Goal: Communication & Community: Connect with others

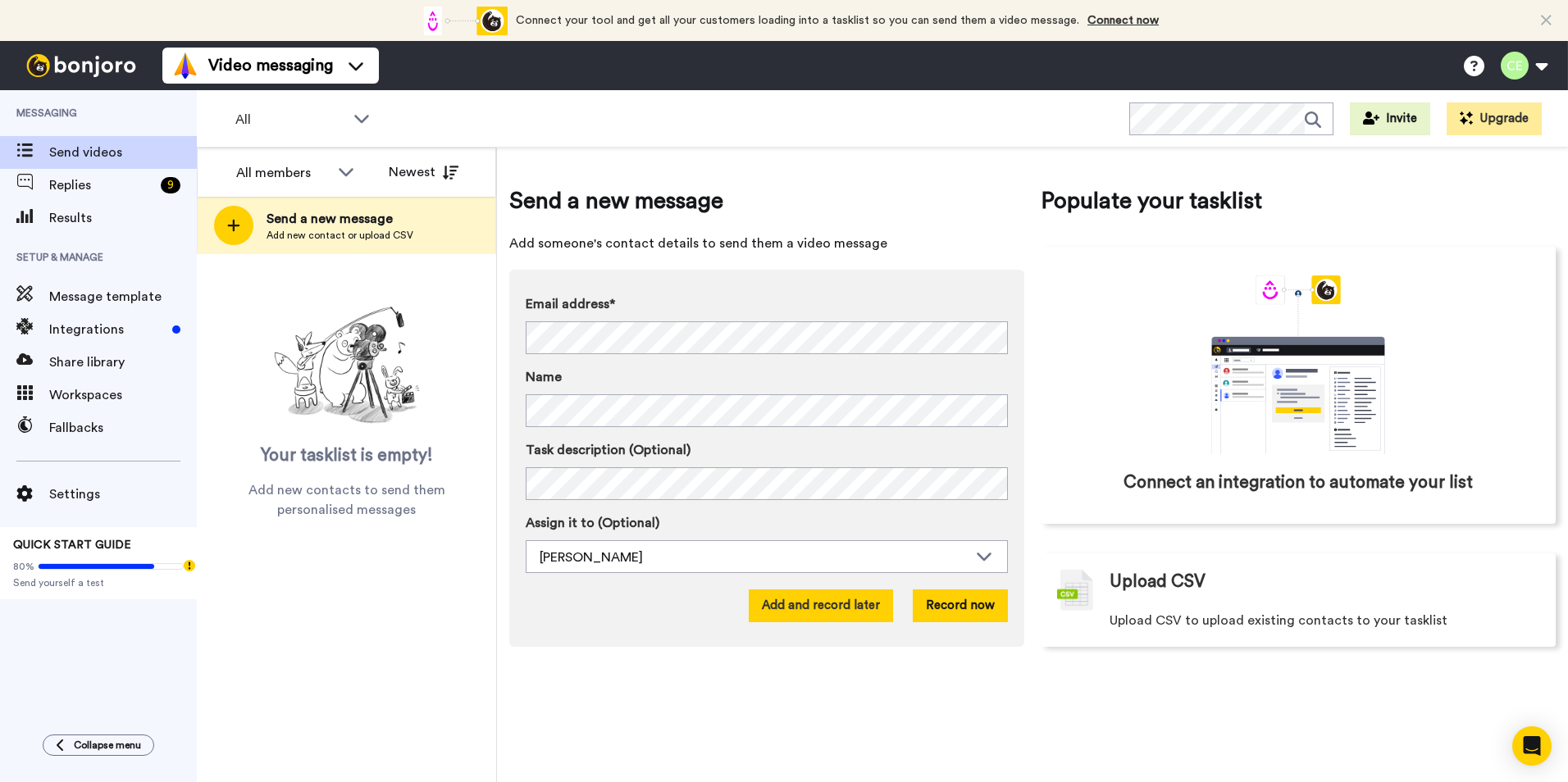
click at [792, 608] on button "Add and record later" at bounding box center [820, 606] width 144 height 33
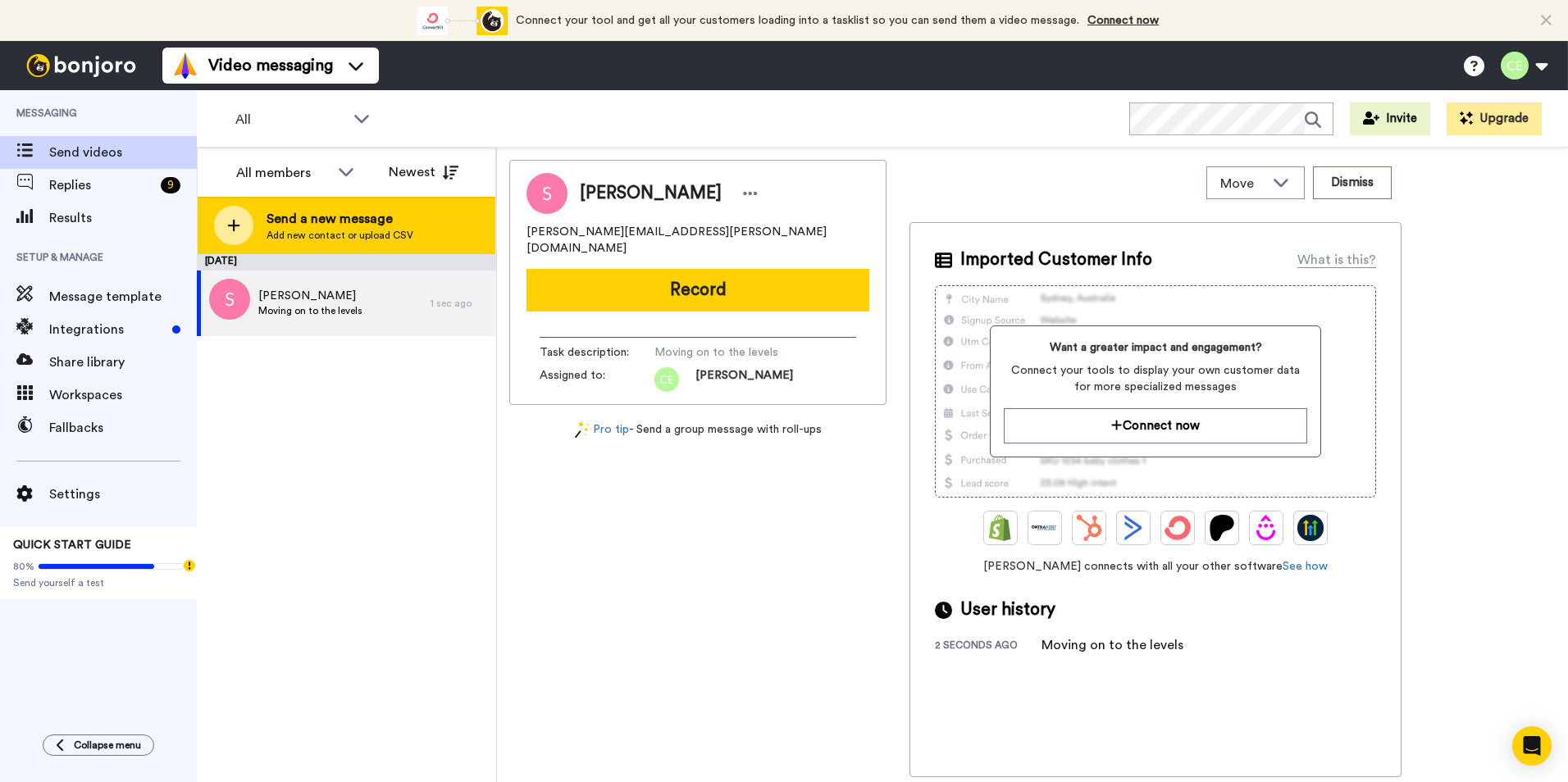
click at [245, 220] on div at bounding box center [234, 226] width 40 height 40
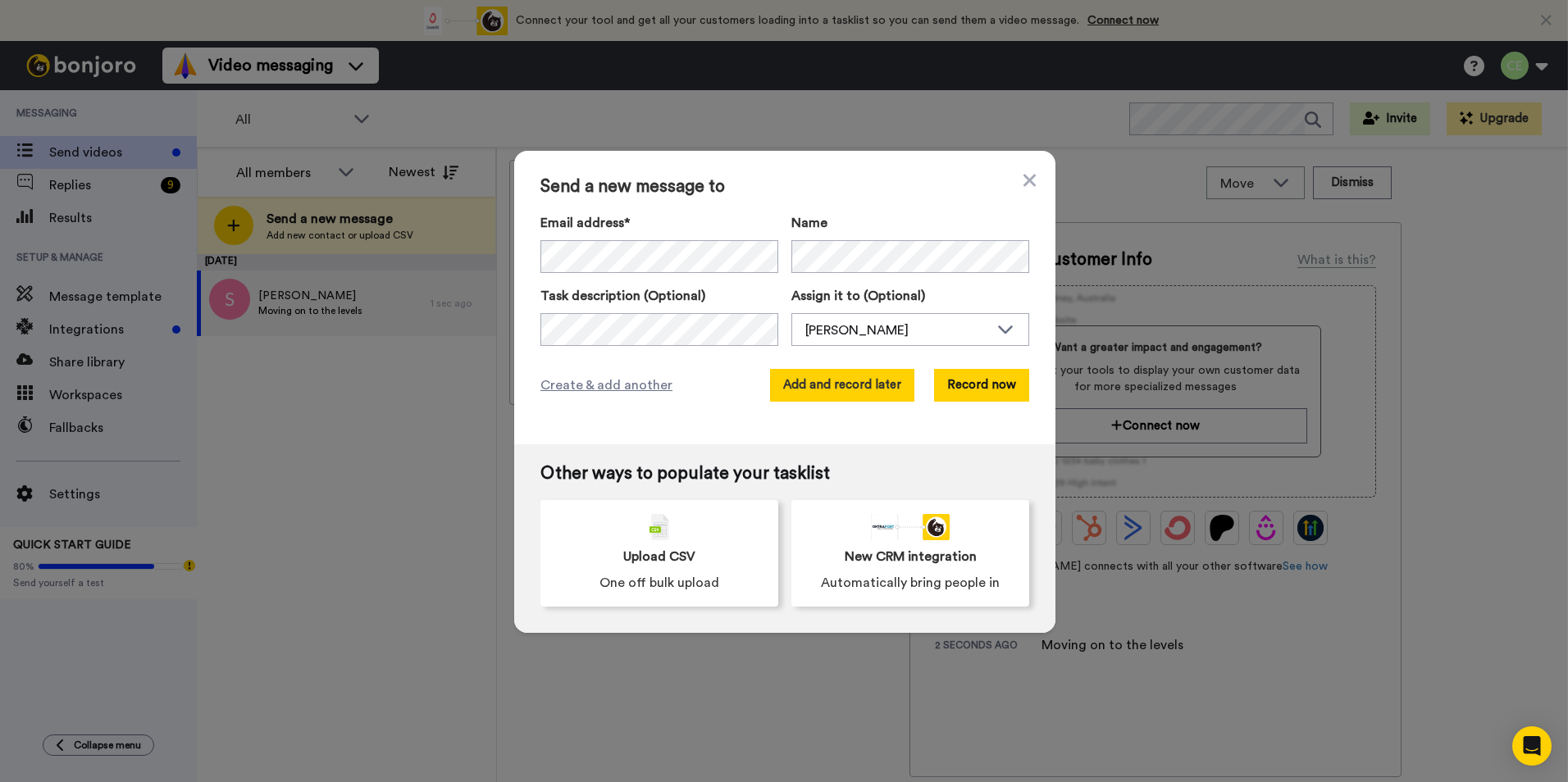
click at [801, 379] on button "Add and record later" at bounding box center [842, 386] width 144 height 33
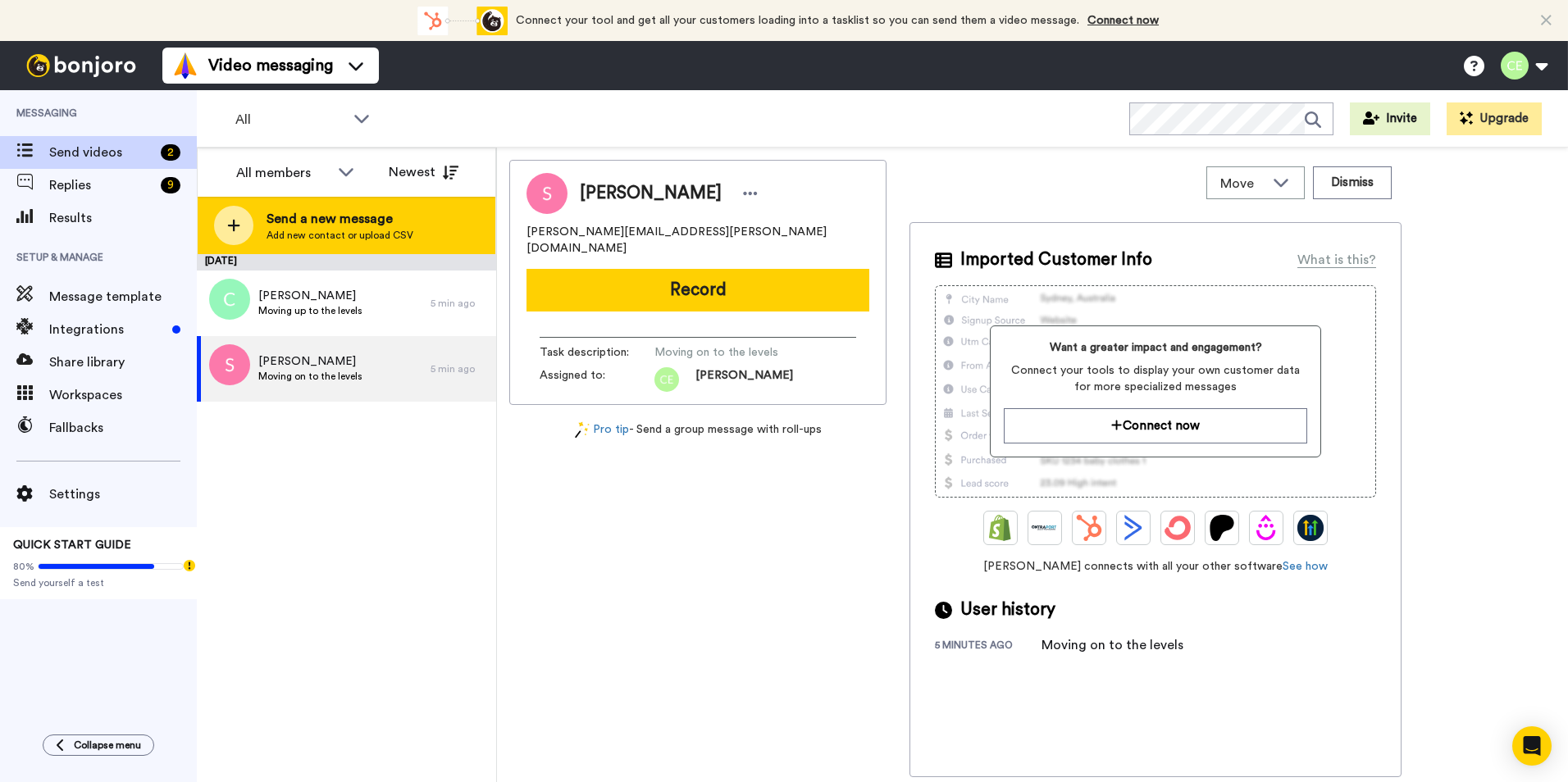
click at [242, 222] on div at bounding box center [234, 226] width 40 height 40
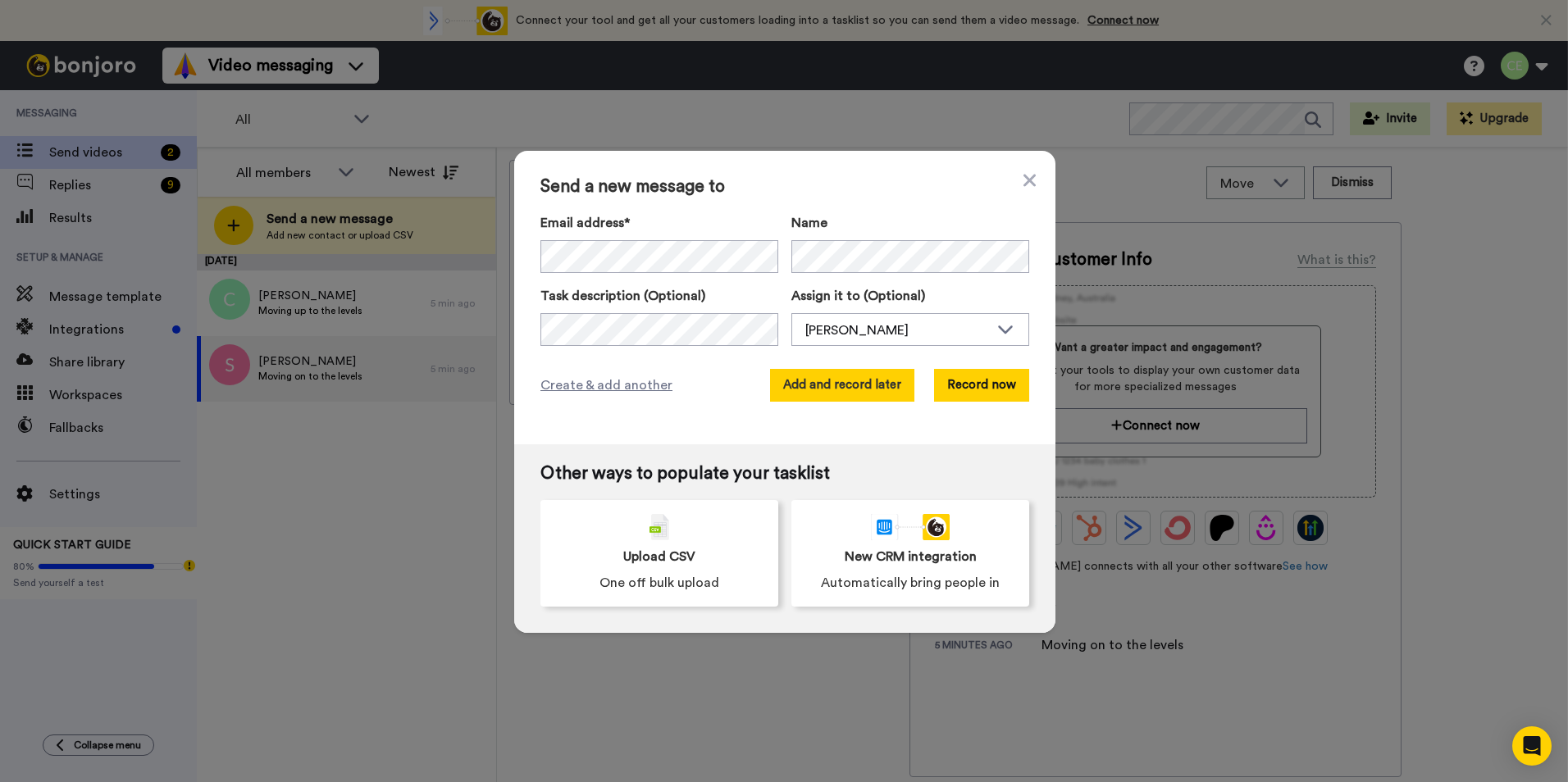
click at [810, 378] on button "Add and record later" at bounding box center [842, 386] width 144 height 33
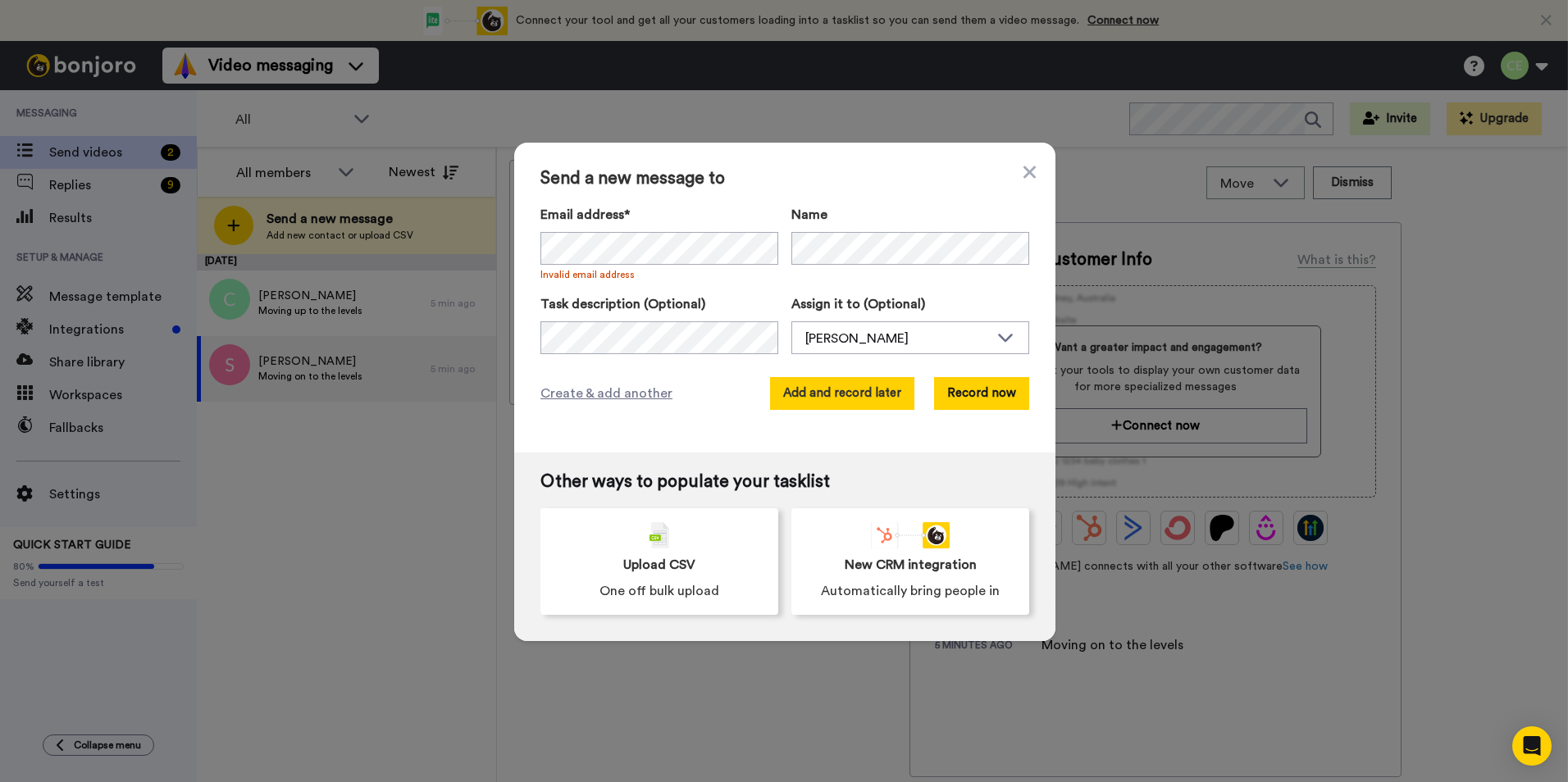
click at [845, 395] on button "Add and record later" at bounding box center [842, 394] width 144 height 33
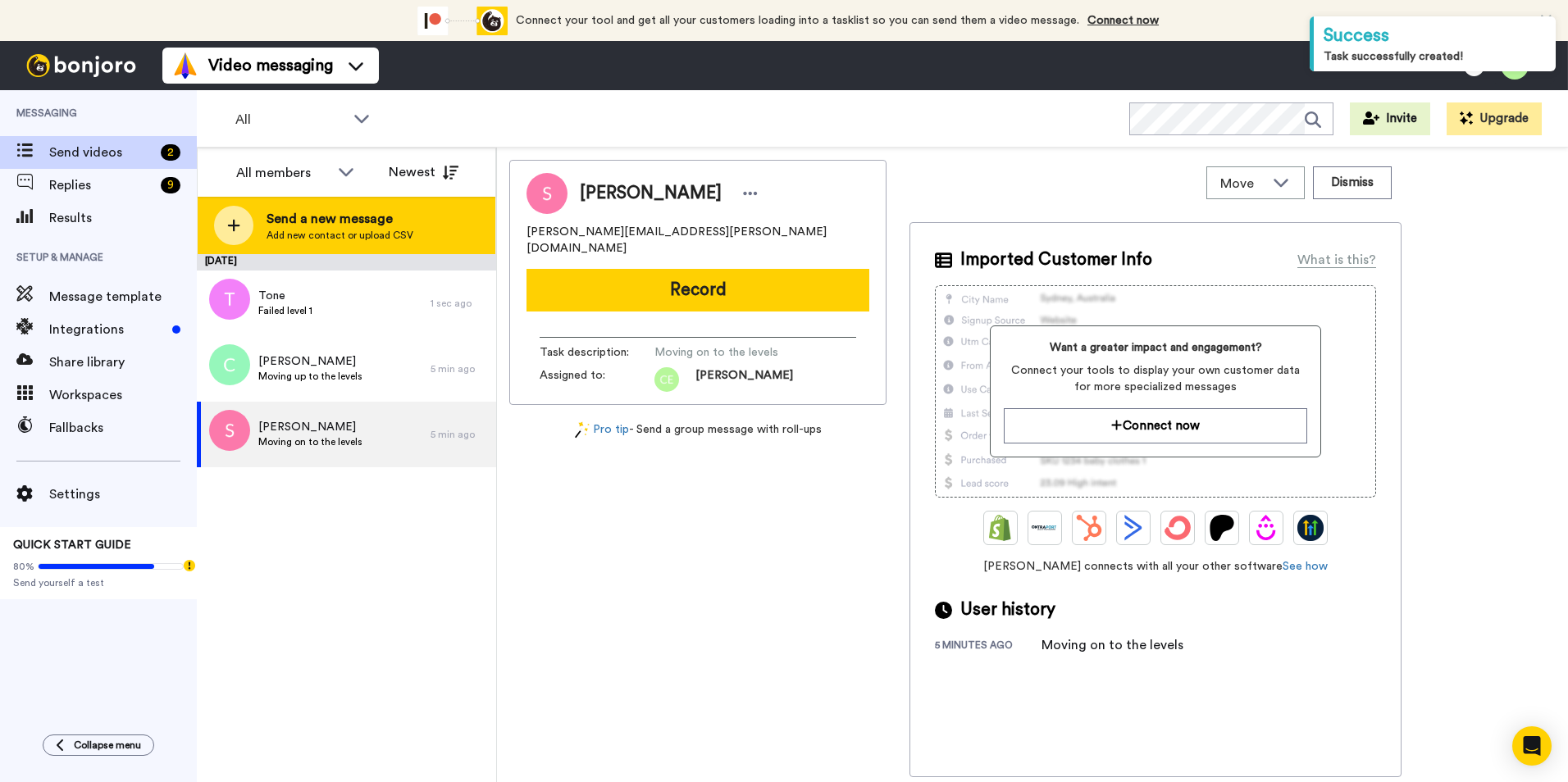
click at [384, 232] on span "Add new contact or upload CSV" at bounding box center [339, 235] width 147 height 13
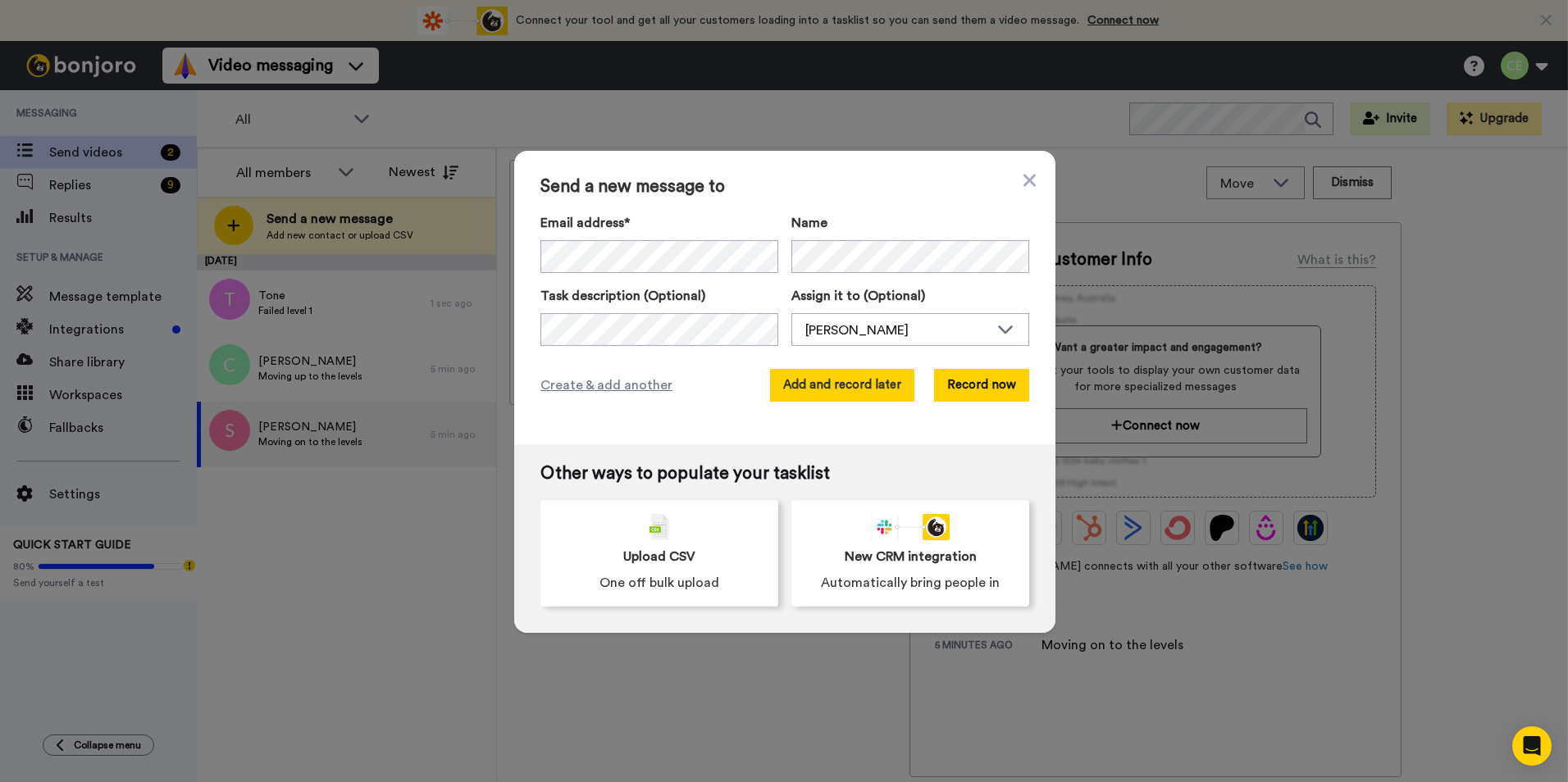
click at [884, 390] on button "Add and record later" at bounding box center [842, 386] width 144 height 33
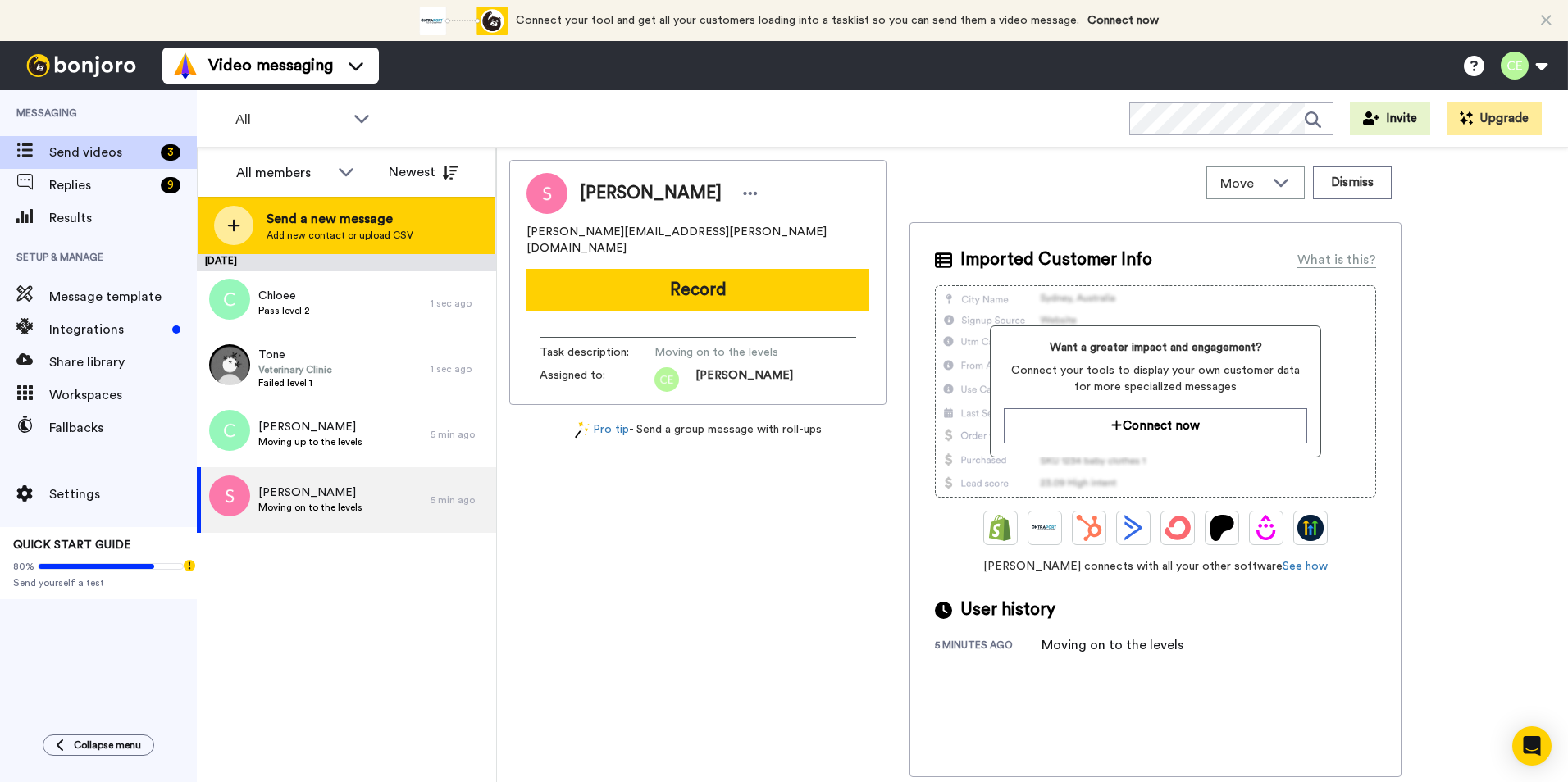
click at [370, 203] on div "Send a new message Add new contact or upload CSV" at bounding box center [347, 225] width 298 height 57
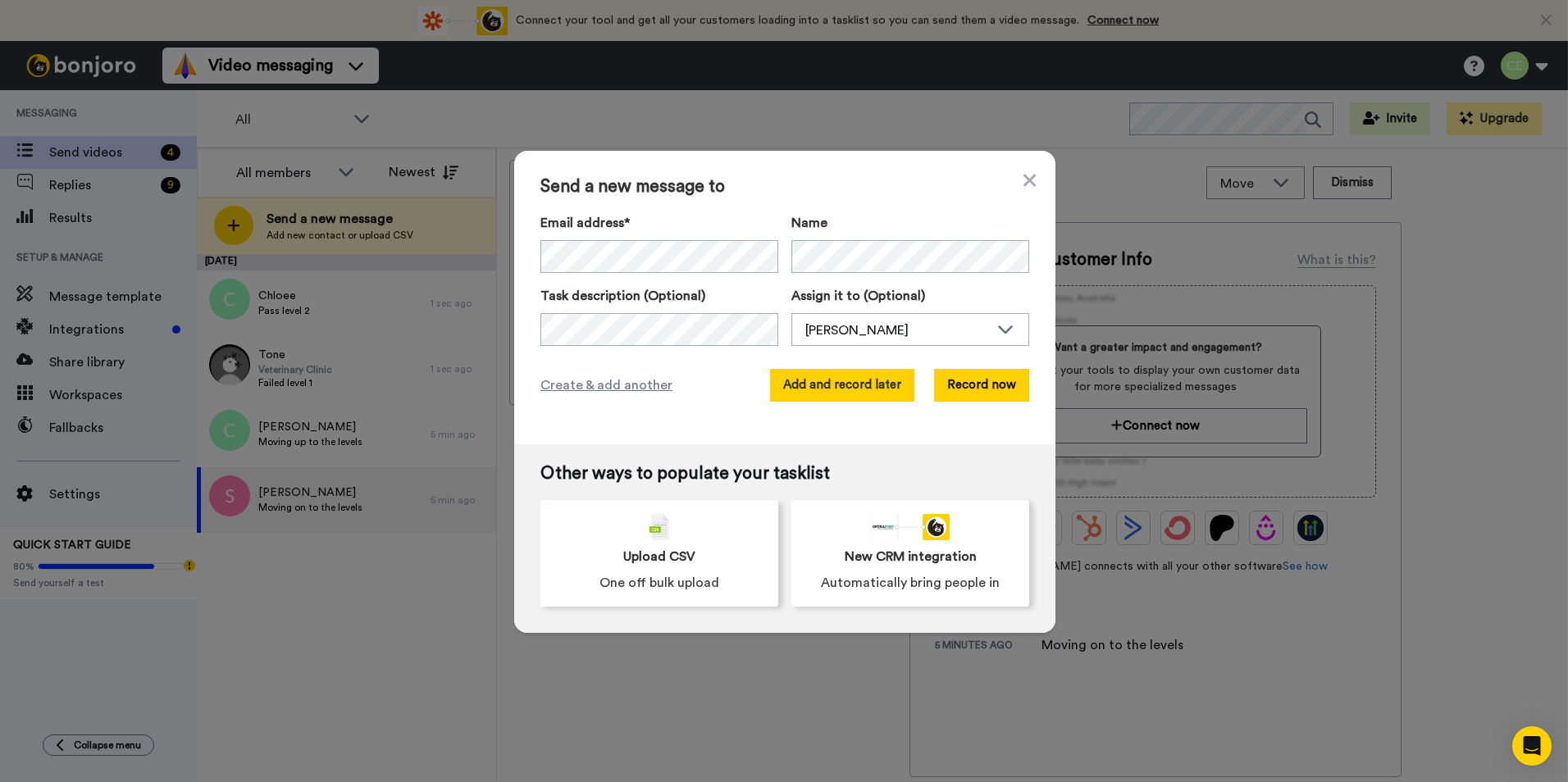
click at [853, 393] on button "Add and record later" at bounding box center [842, 386] width 144 height 33
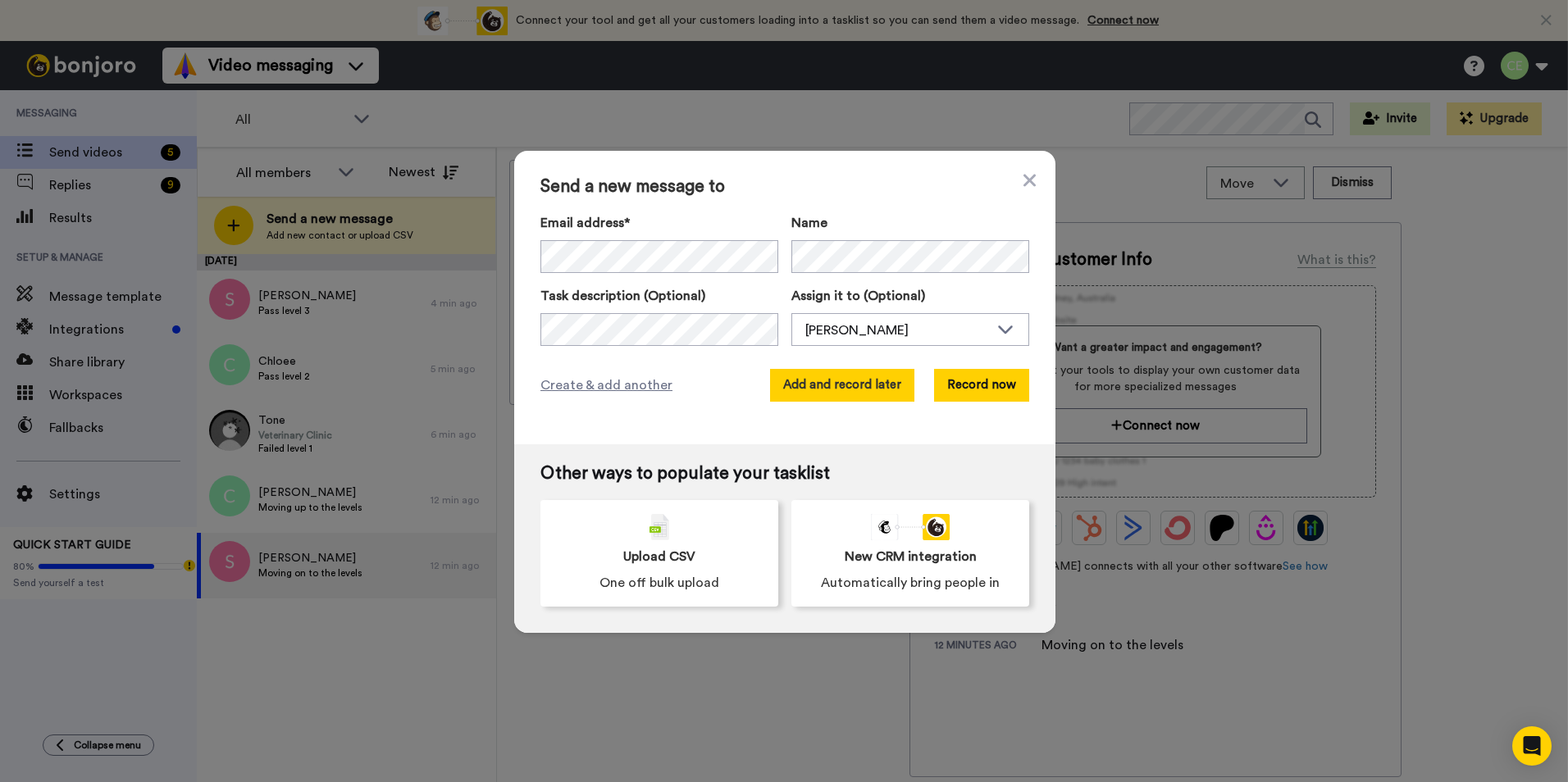
click at [859, 381] on button "Add and record later" at bounding box center [842, 386] width 144 height 33
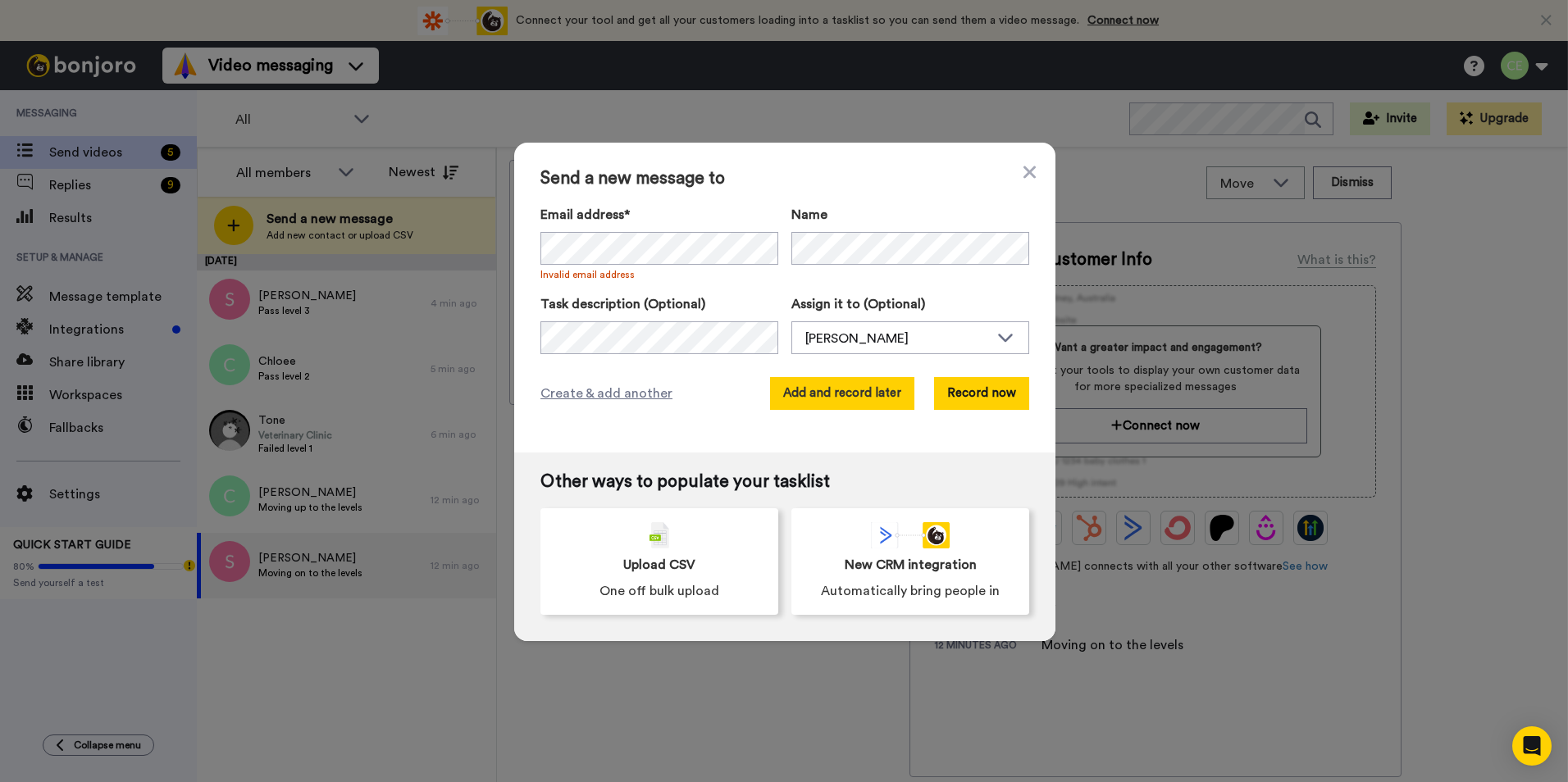
click at [811, 401] on button "Add and record later" at bounding box center [842, 394] width 144 height 33
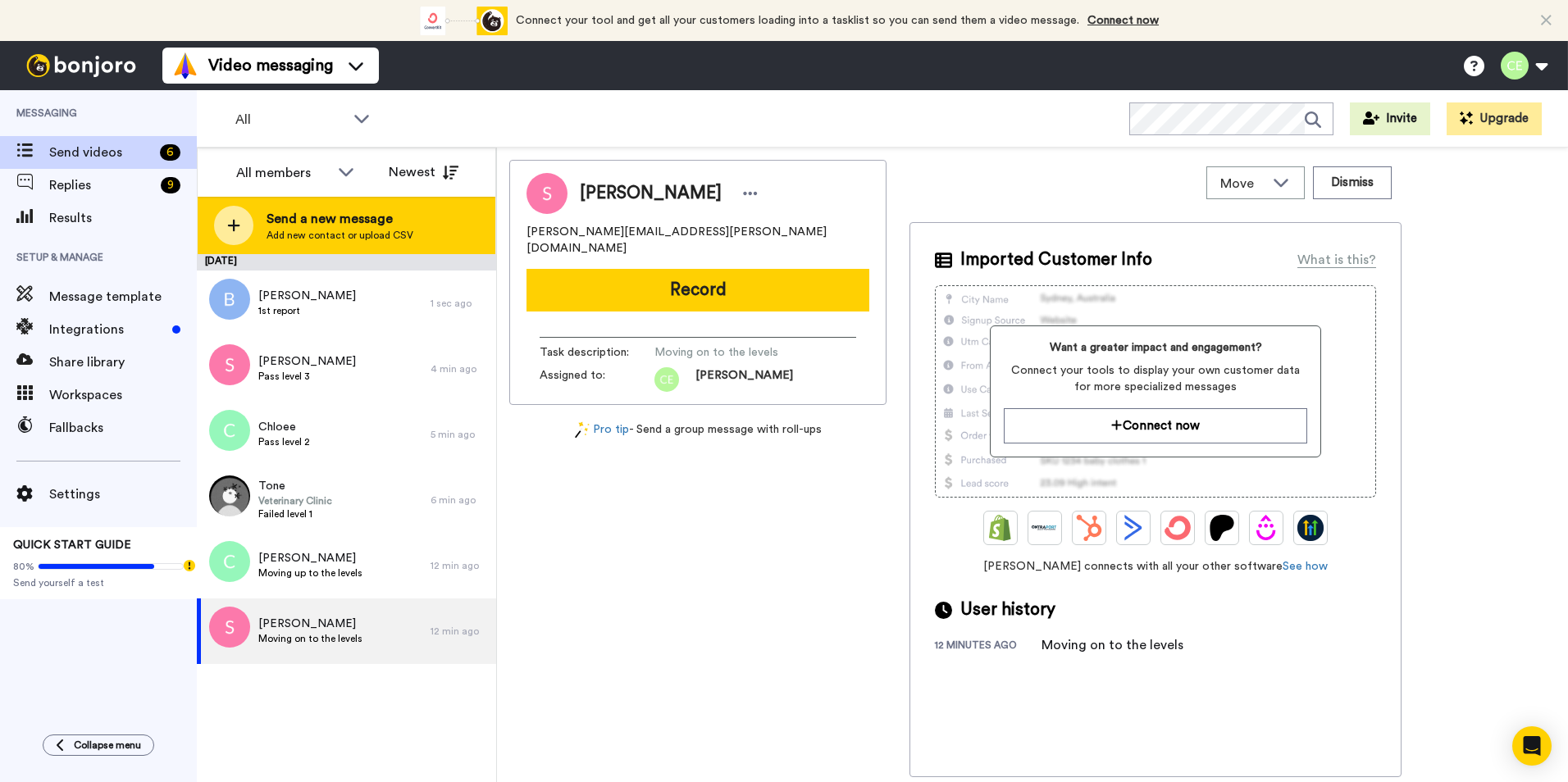
click at [418, 221] on div "Send a new message Add new contact or upload CSV" at bounding box center [347, 225] width 298 height 57
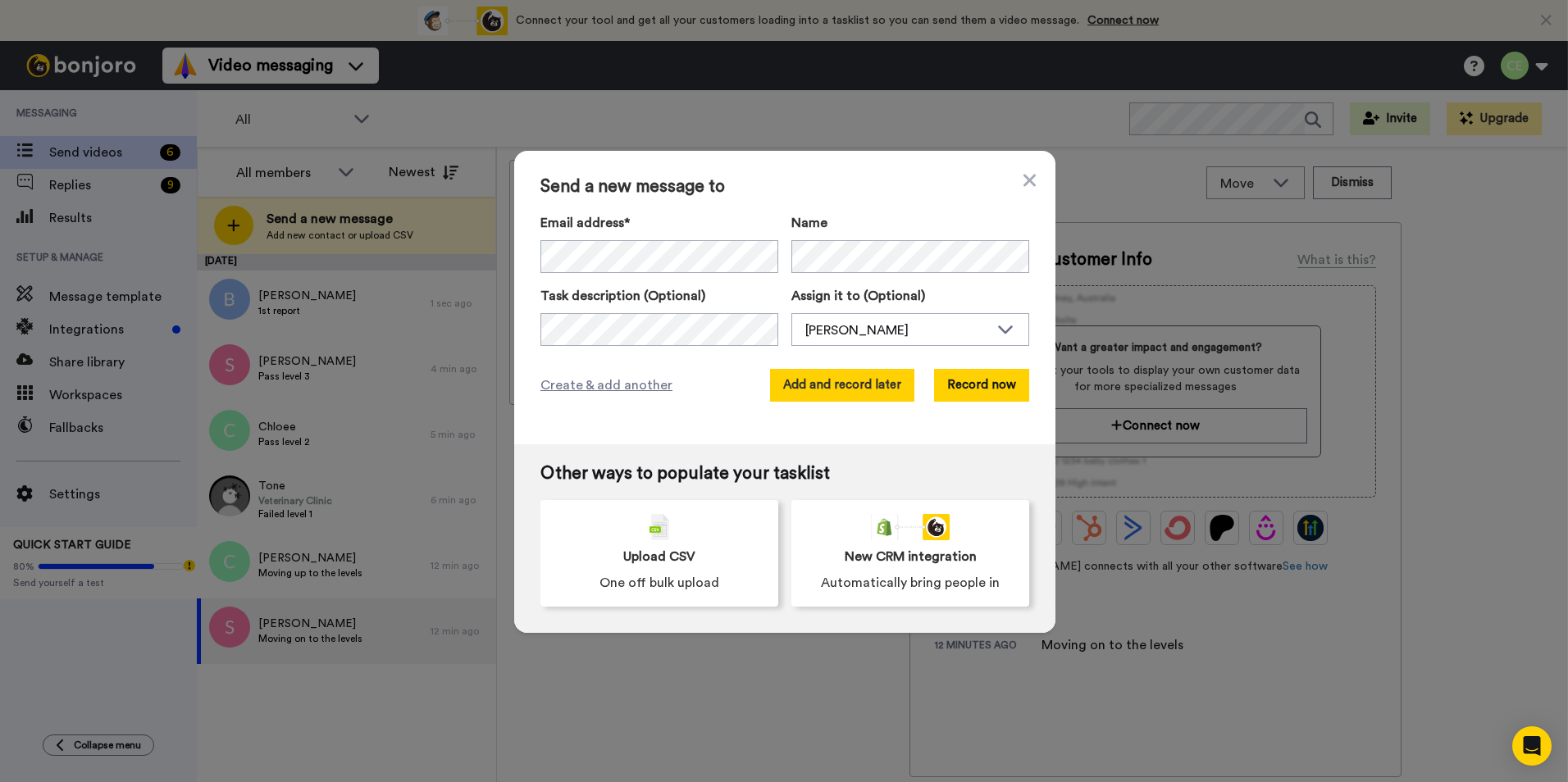
click at [856, 373] on button "Add and record later" at bounding box center [842, 386] width 144 height 33
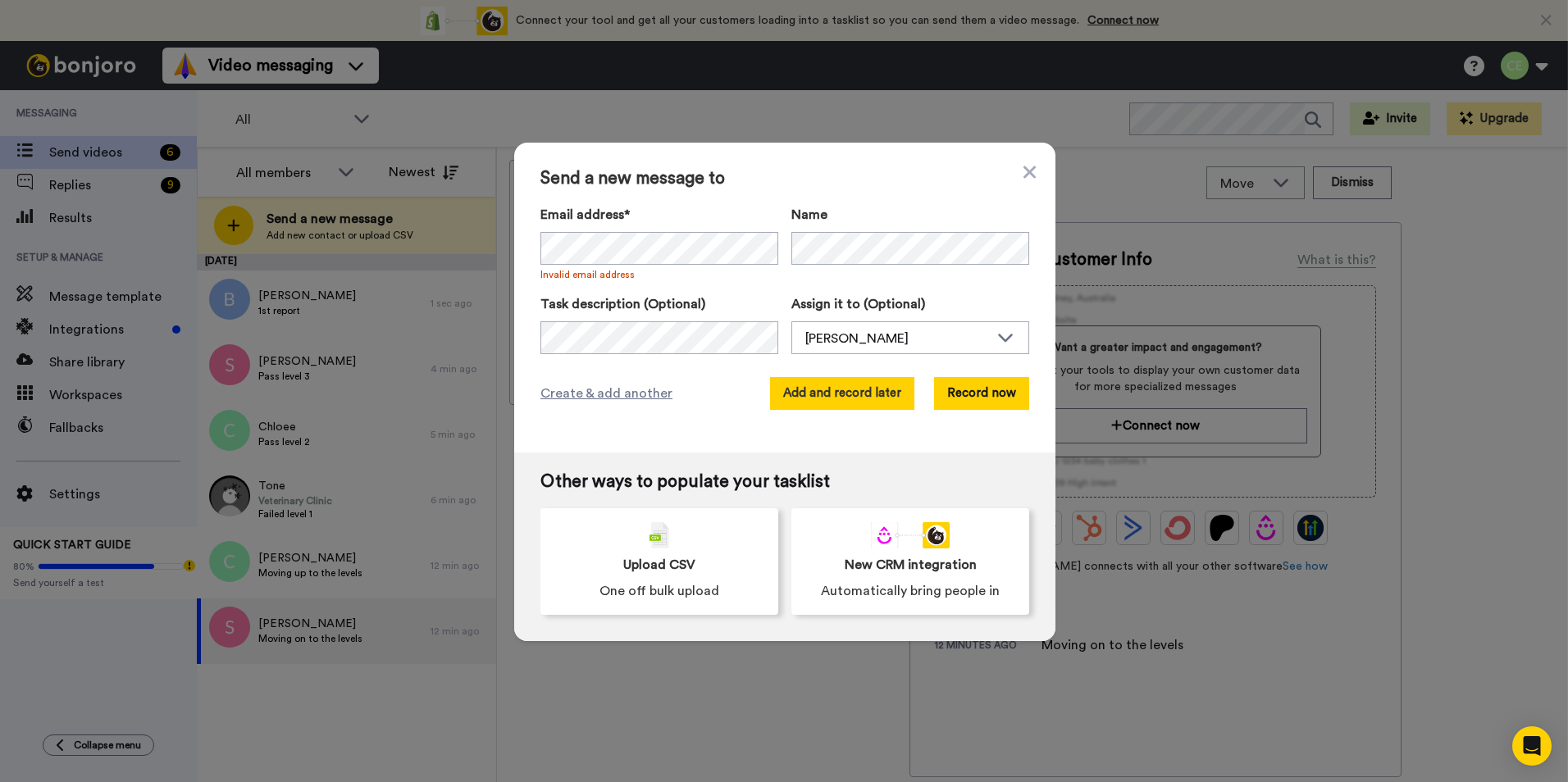
click at [808, 401] on button "Add and record later" at bounding box center [842, 394] width 144 height 33
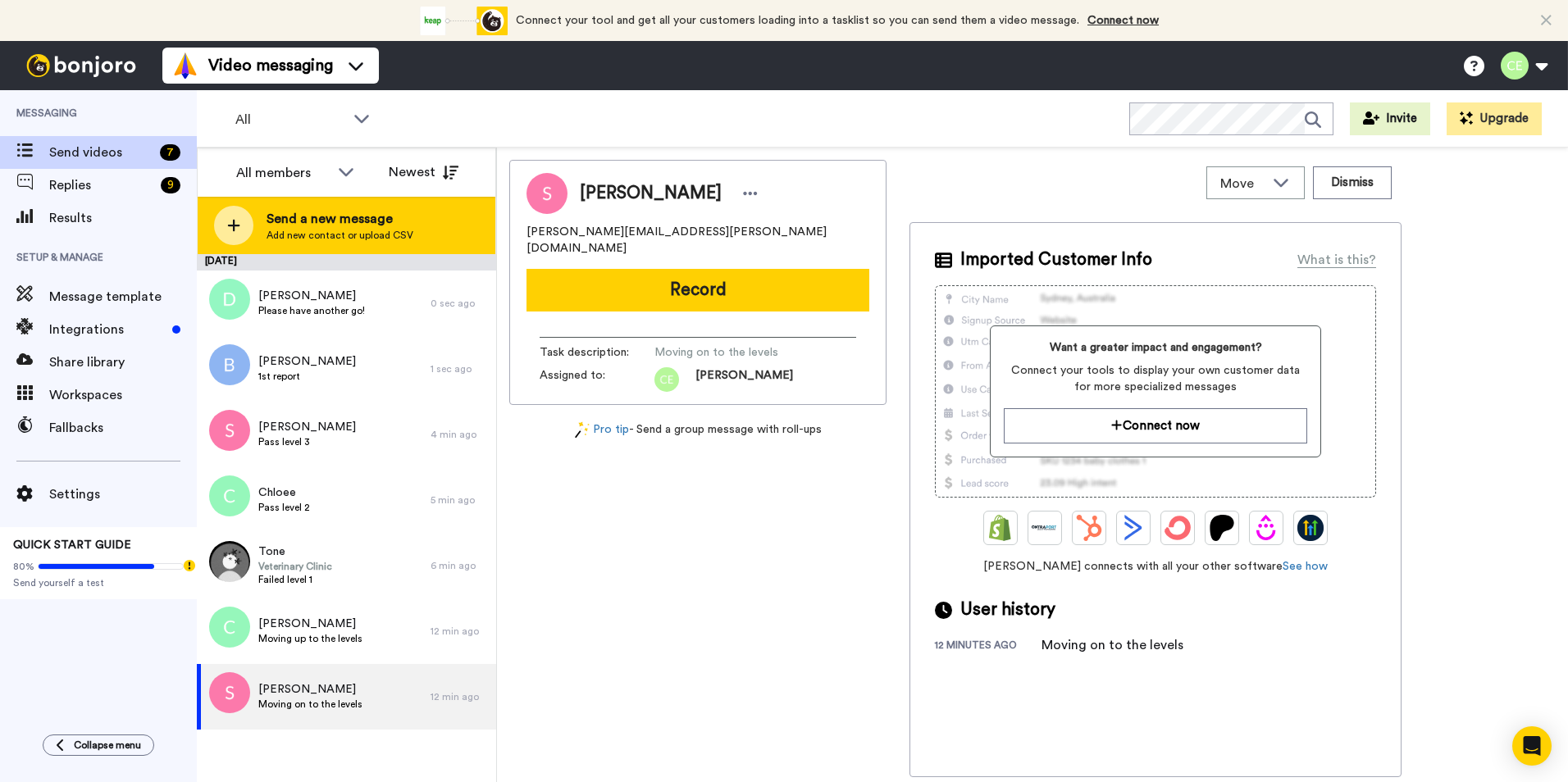
click at [378, 229] on span "Add new contact or upload CSV" at bounding box center [339, 235] width 147 height 13
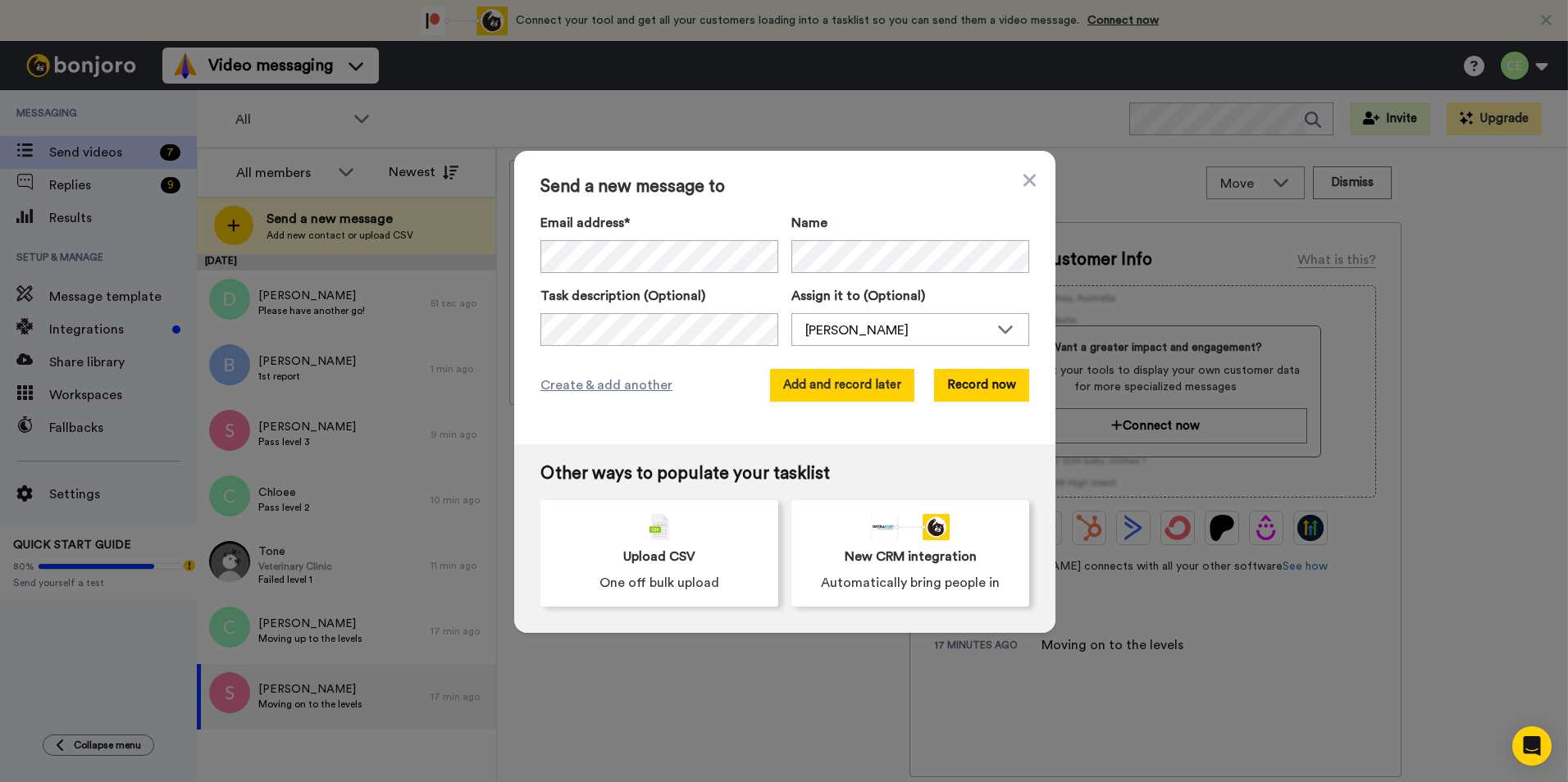
click at [824, 391] on button "Add and record later" at bounding box center [842, 386] width 144 height 33
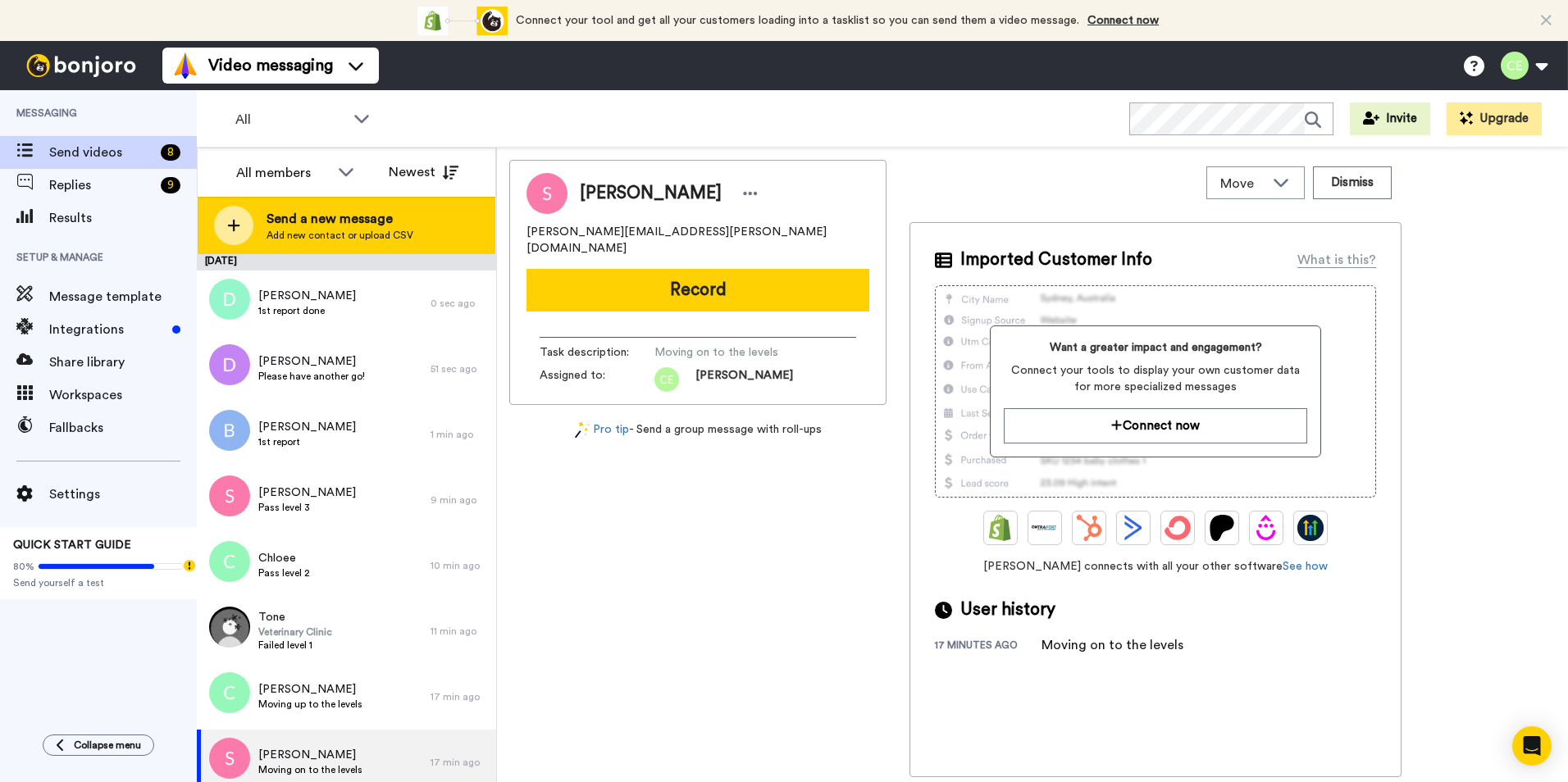
click at [381, 233] on span "Add new contact or upload CSV" at bounding box center [339, 235] width 147 height 13
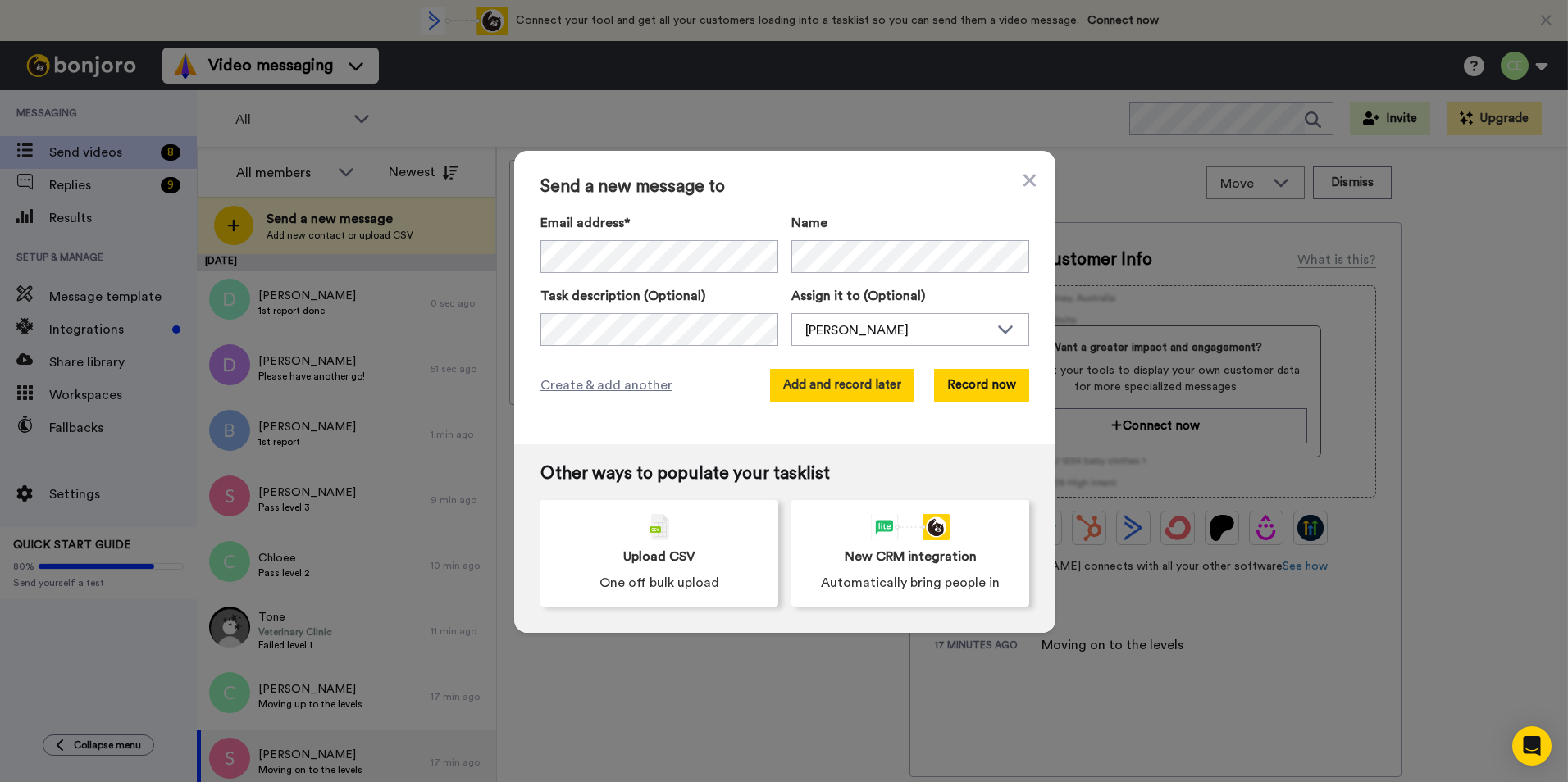
click at [835, 379] on button "Add and record later" at bounding box center [842, 386] width 144 height 33
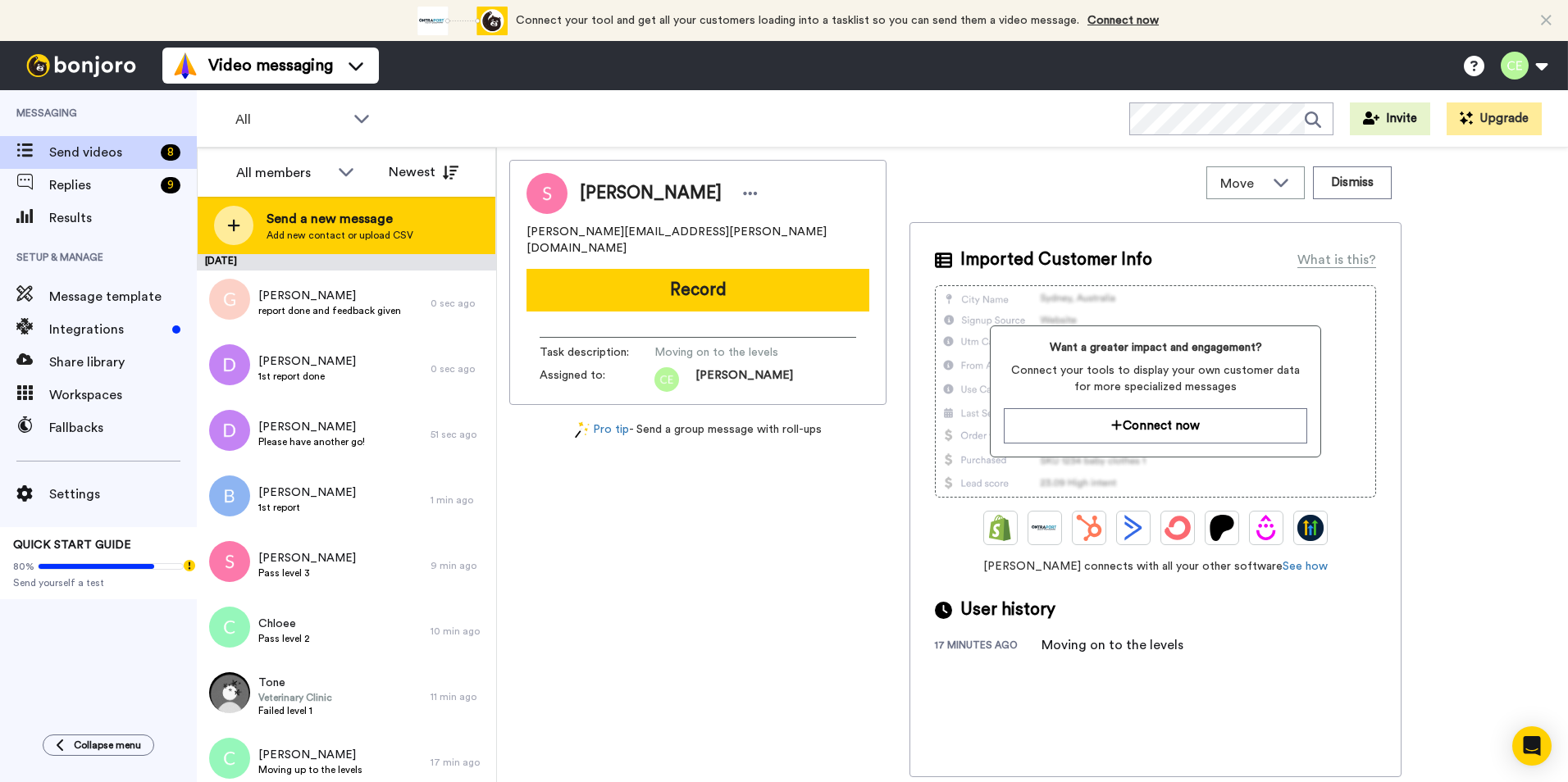
click at [343, 213] on span "Send a new message" at bounding box center [339, 219] width 147 height 20
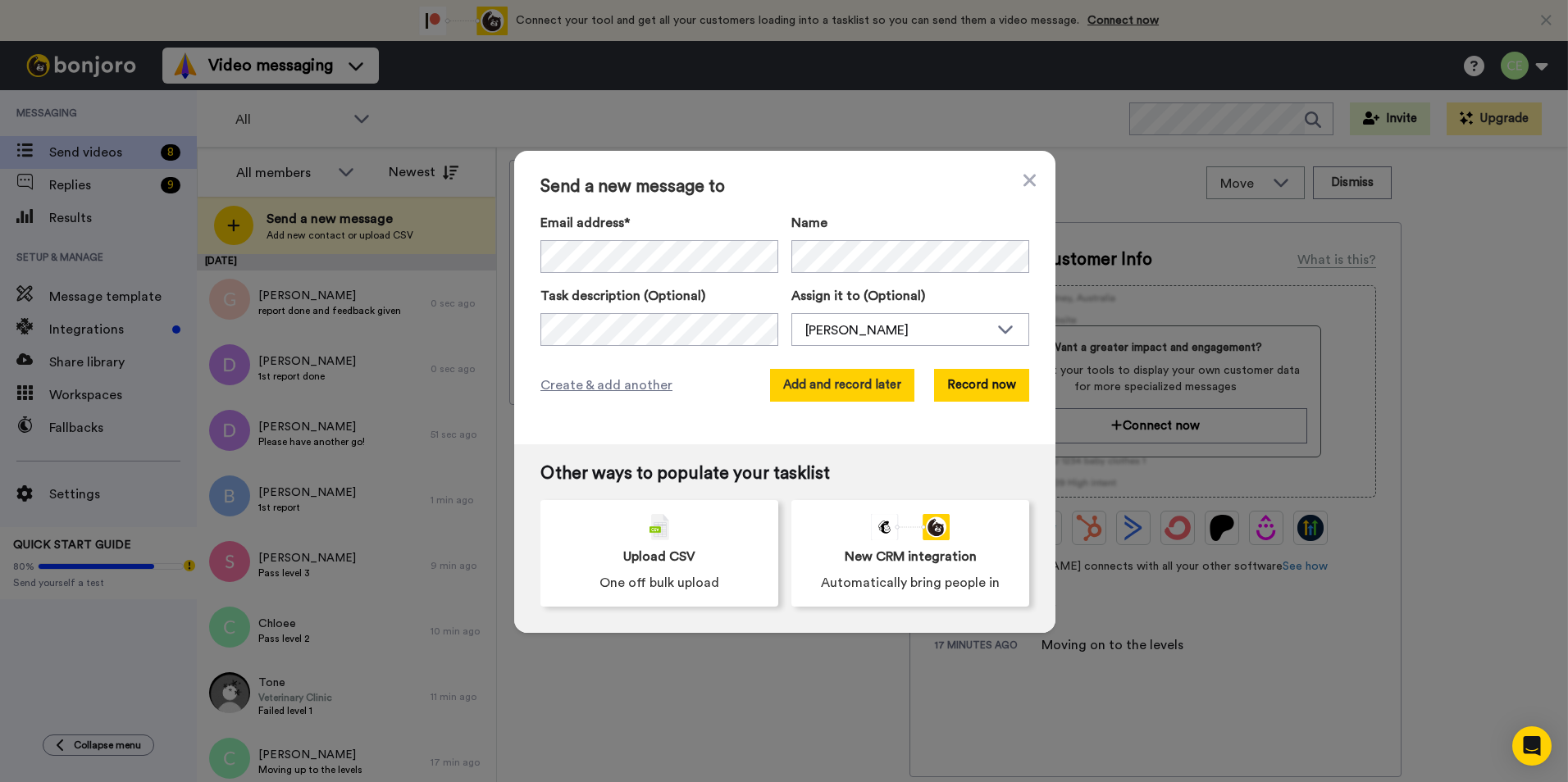
click at [835, 377] on button "Add and record later" at bounding box center [842, 386] width 144 height 33
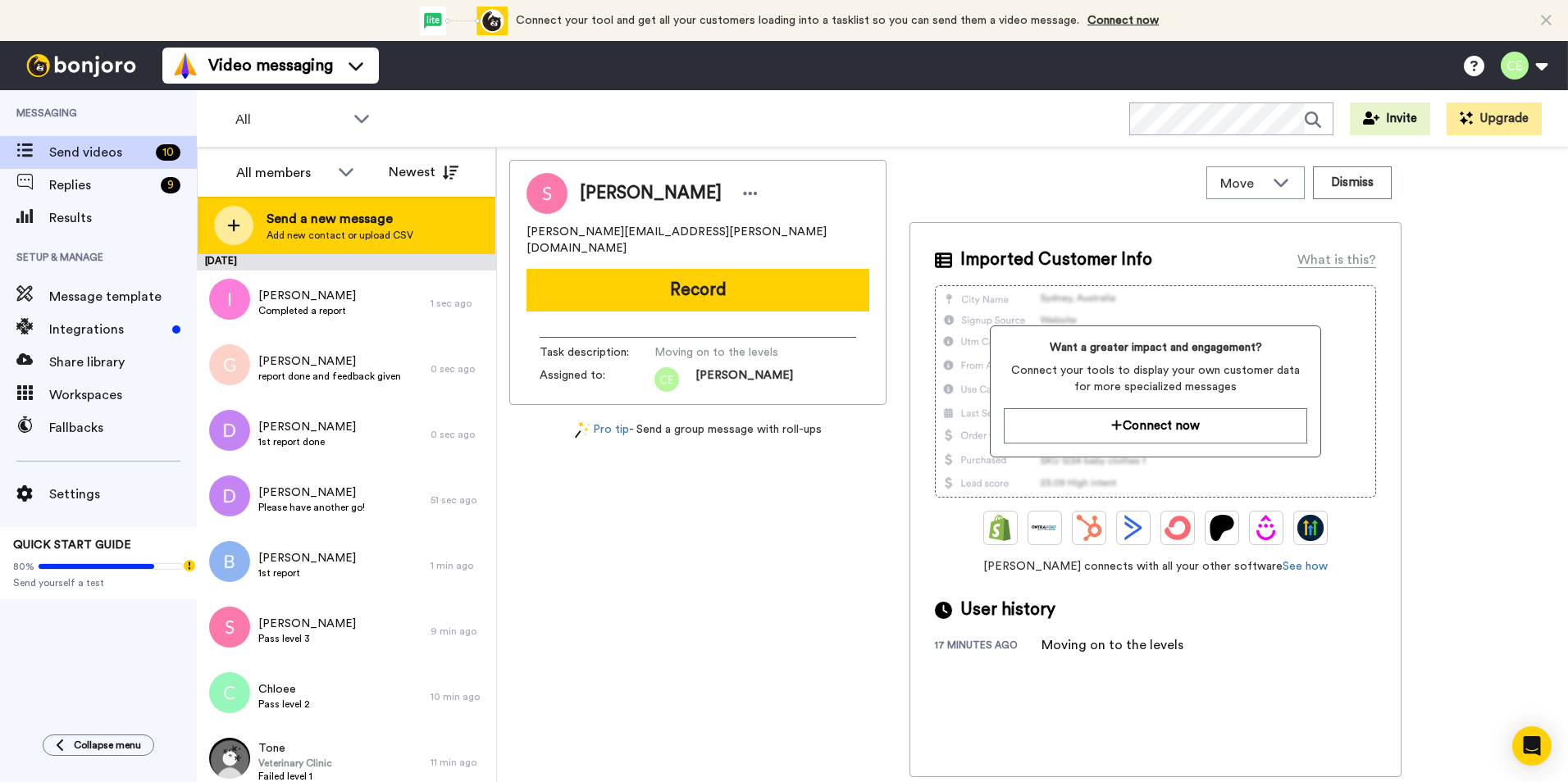
click at [264, 223] on div "Send a new message Add new contact or upload CSV" at bounding box center [347, 225] width 298 height 57
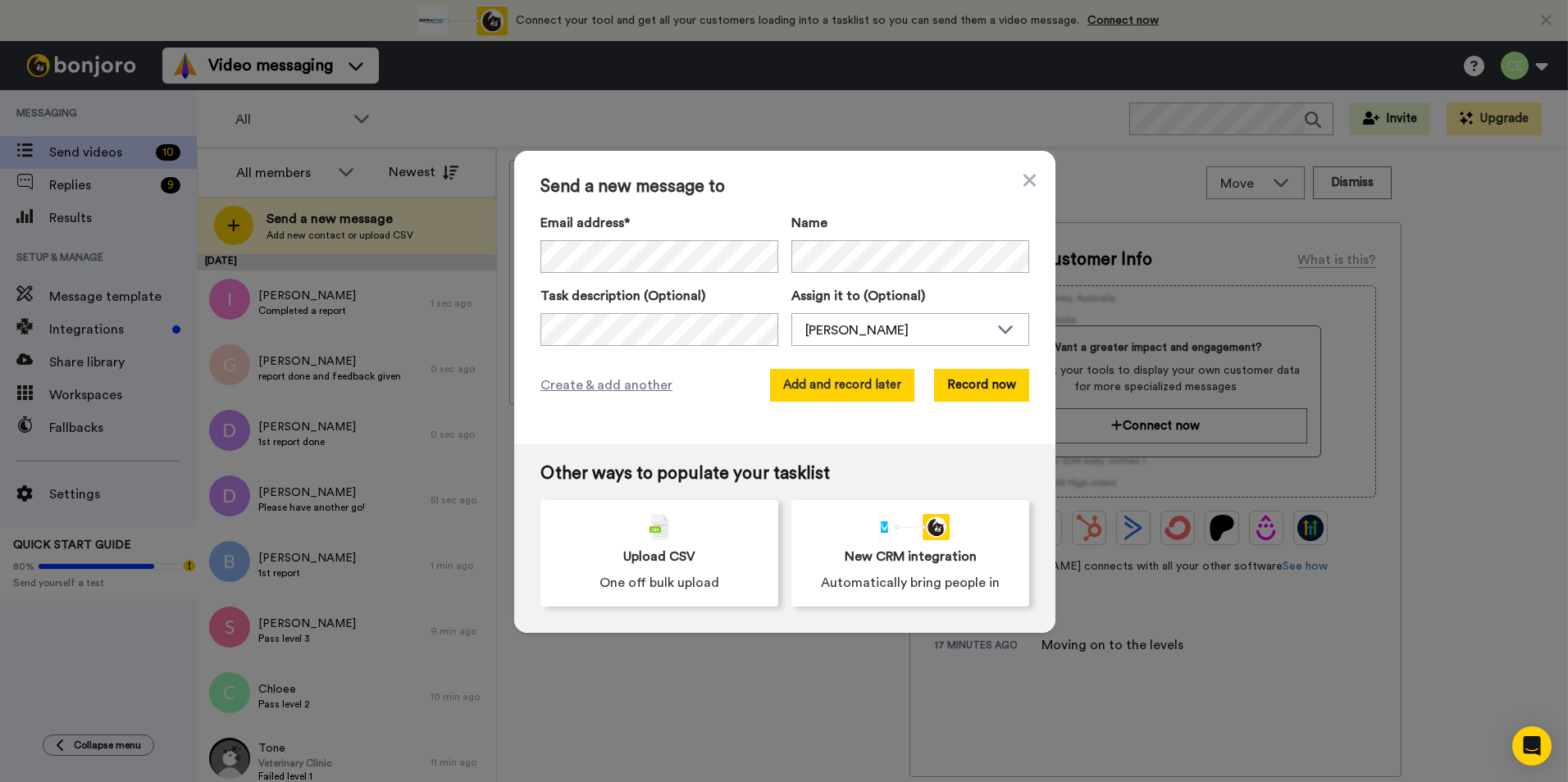
click at [851, 385] on button "Add and record later" at bounding box center [842, 386] width 144 height 33
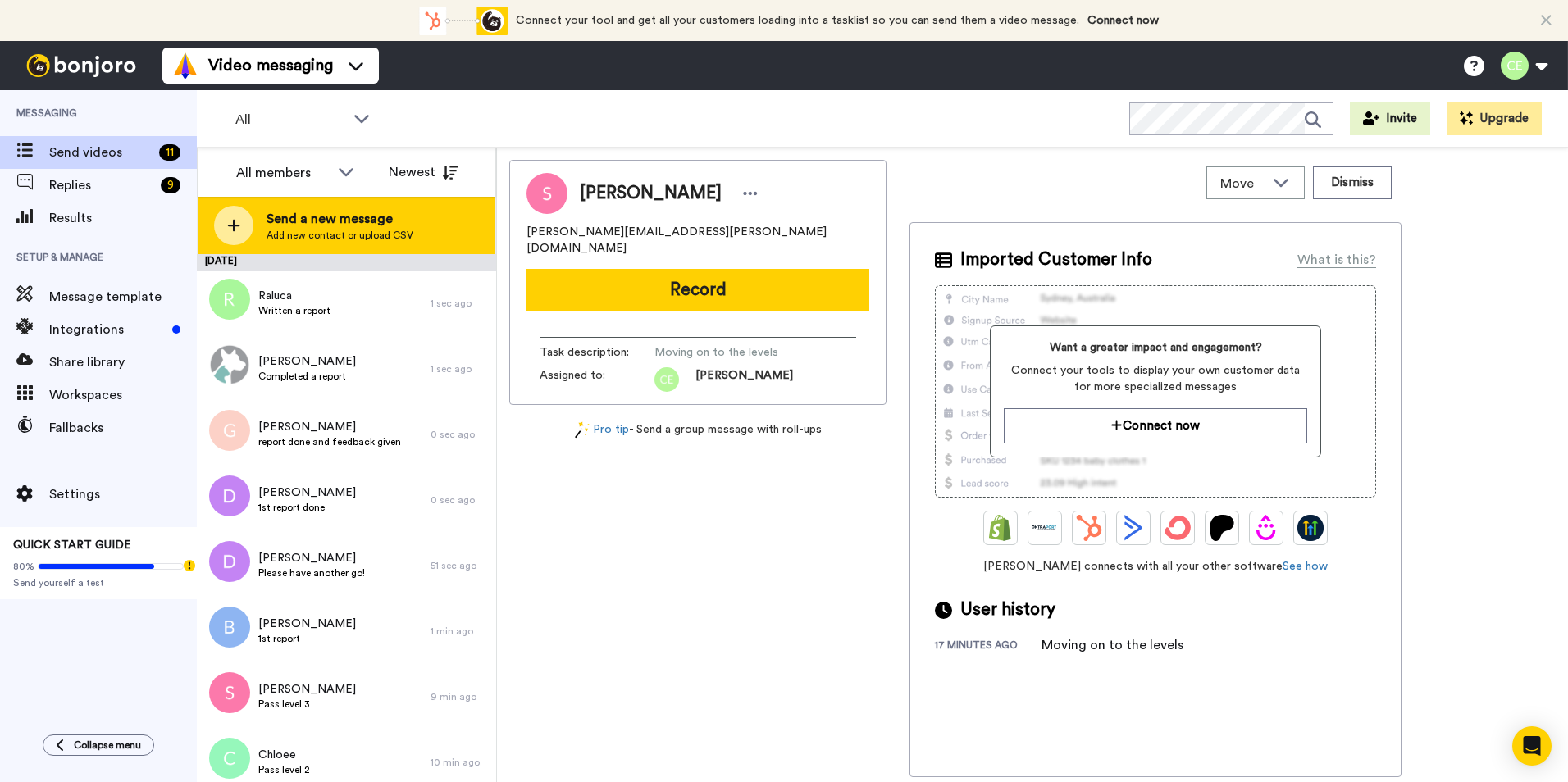
click at [278, 220] on span "Send a new message" at bounding box center [339, 219] width 147 height 20
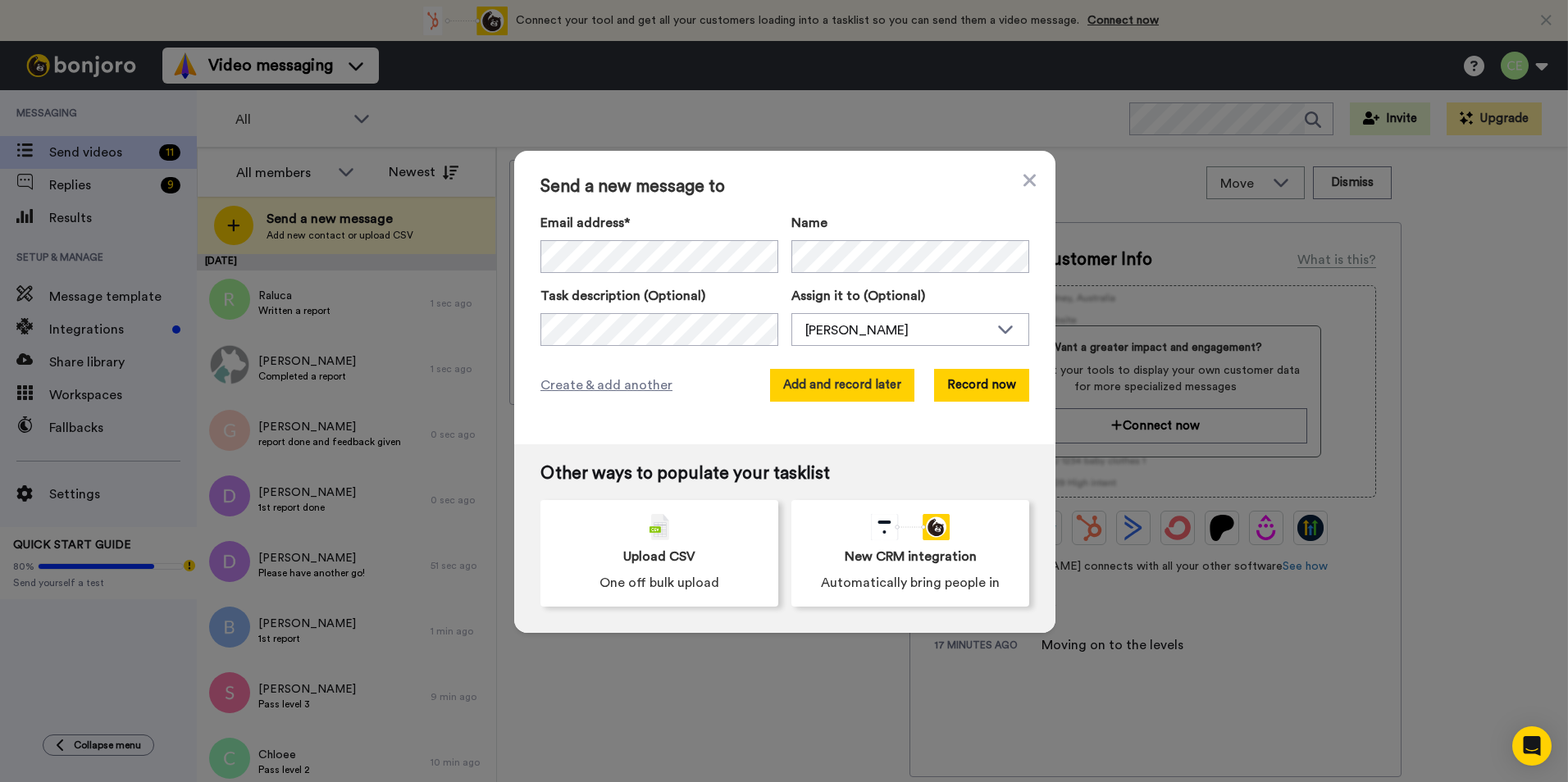
click at [849, 391] on button "Add and record later" at bounding box center [842, 386] width 144 height 33
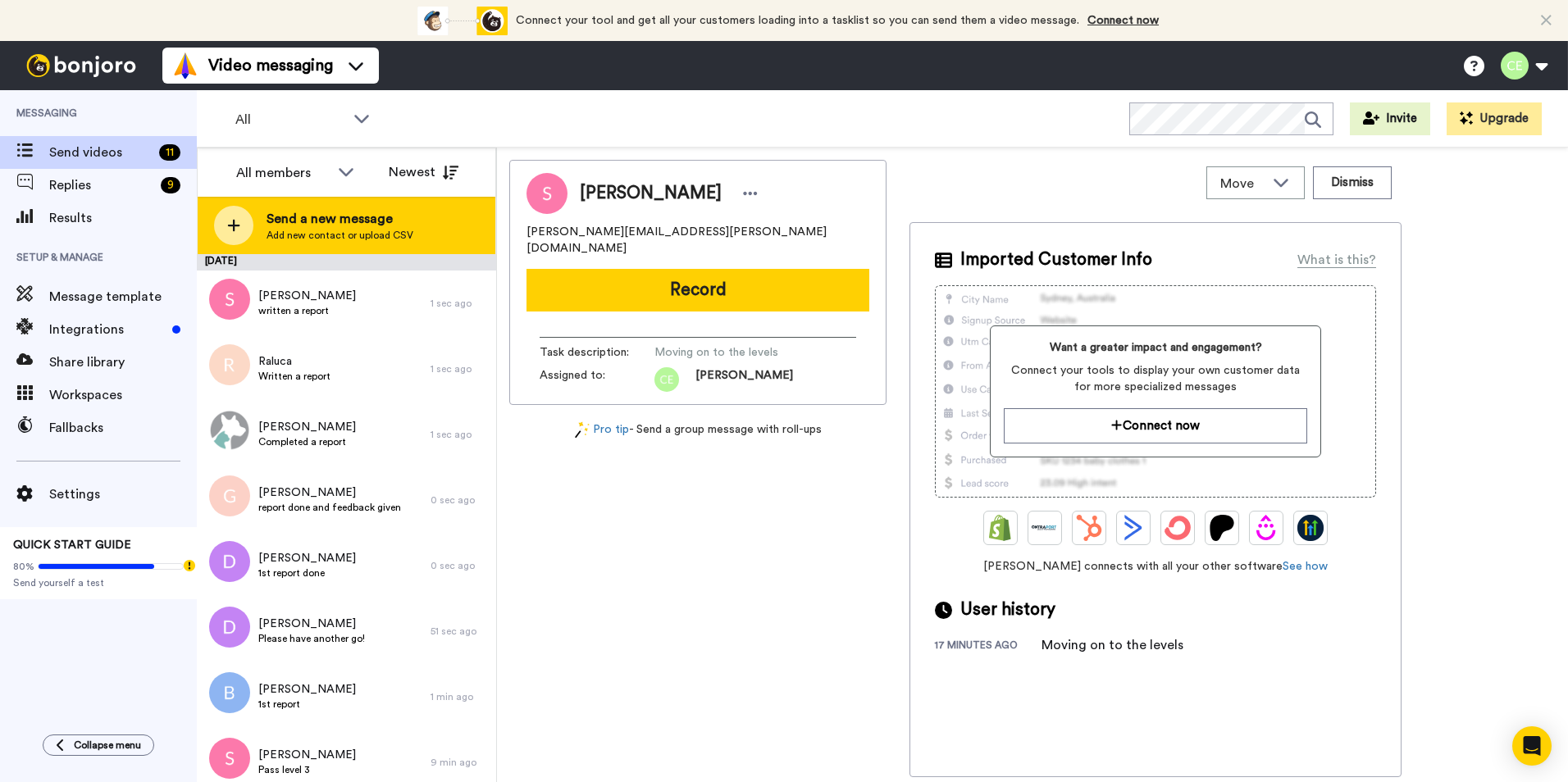
click at [258, 221] on div "Send a new message Add new contact or upload CSV" at bounding box center [347, 225] width 298 height 57
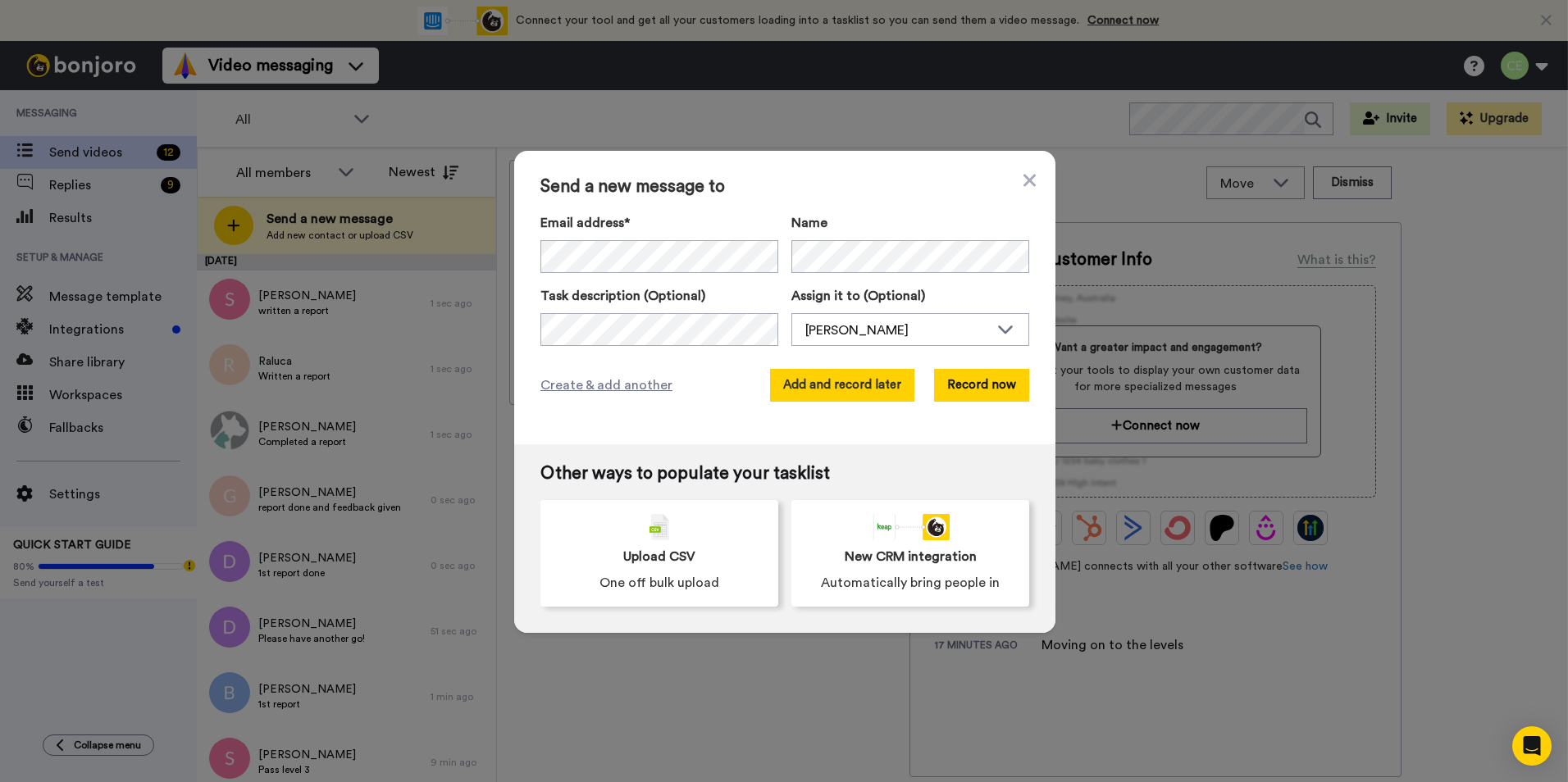
click at [878, 378] on button "Add and record later" at bounding box center [842, 386] width 144 height 33
